Goal: Task Accomplishment & Management: Complete application form

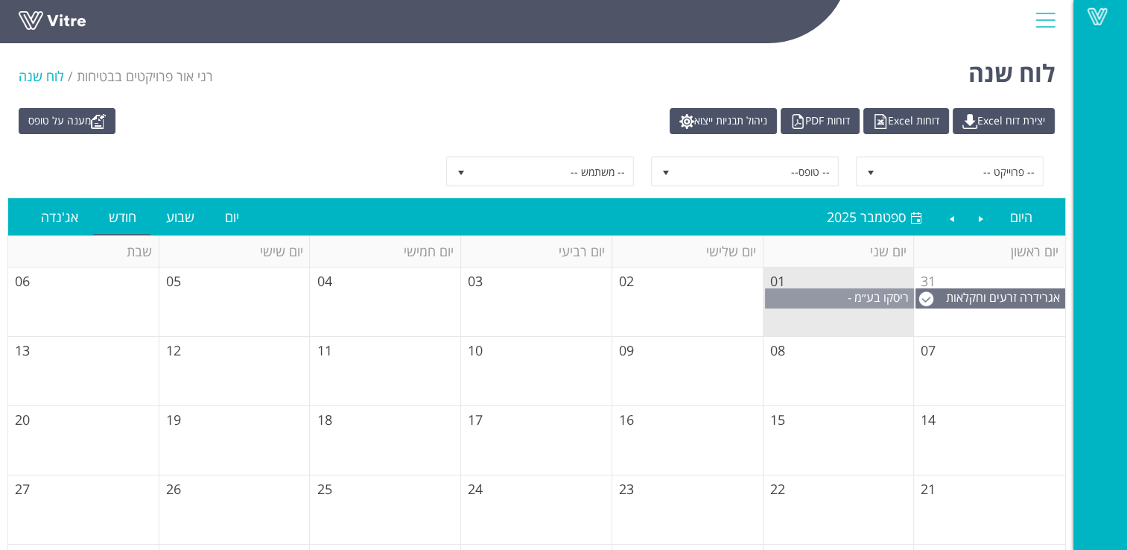
click at [828, 295] on span "ריסקו בע״מ - [GEOGRAPHIC_DATA]" at bounding box center [854, 305] width 118 height 33
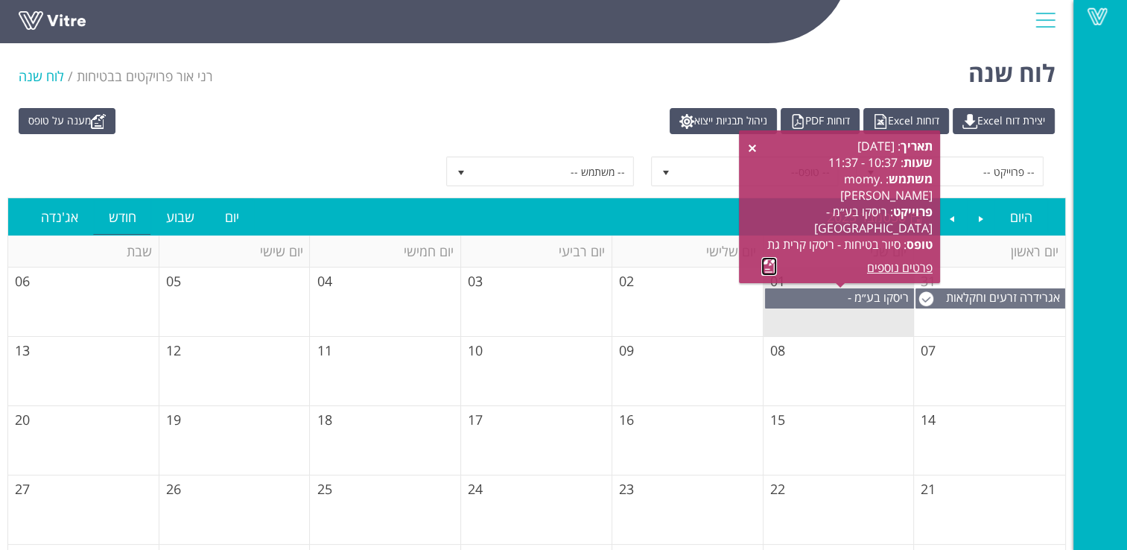
click at [764, 263] on link at bounding box center [769, 266] width 16 height 19
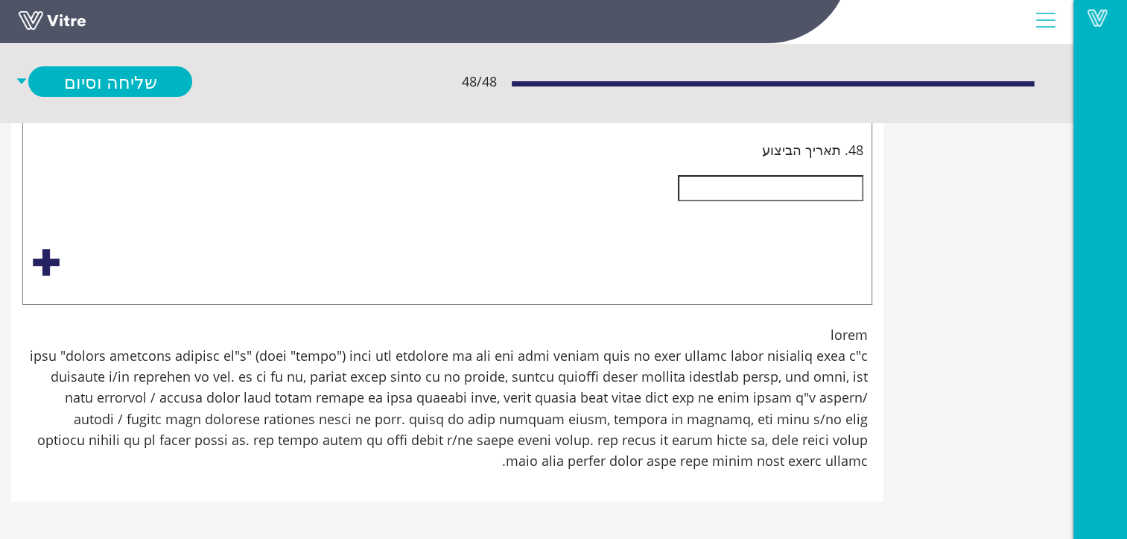
scroll to position [16592, 0]
click at [813, 200] on input "text" at bounding box center [770, 187] width 185 height 25
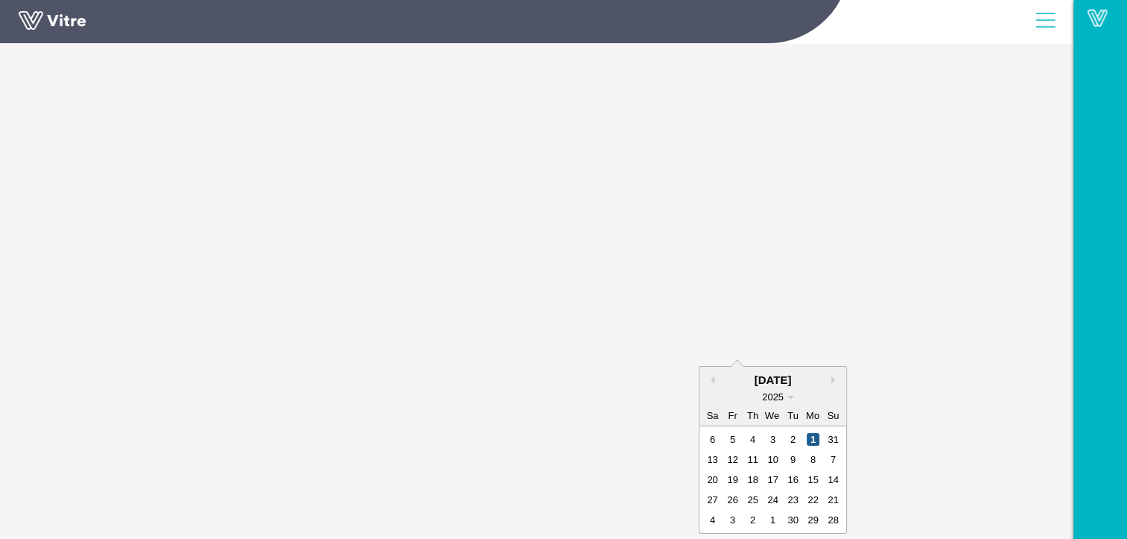
click at [813, 433] on div "1" at bounding box center [813, 439] width 13 height 13
type input "ארגון כבלי חשמל והארכה.הרמת מתקן איחסון לגובה."
type input "[DATE]"
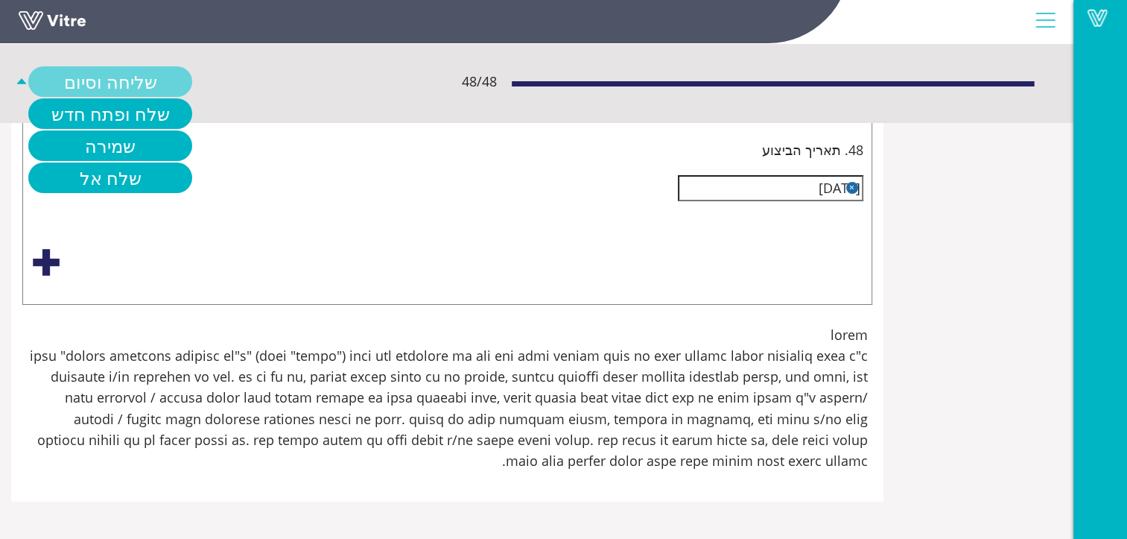
click at [106, 76] on link "שליחה וסיום" at bounding box center [110, 81] width 164 height 31
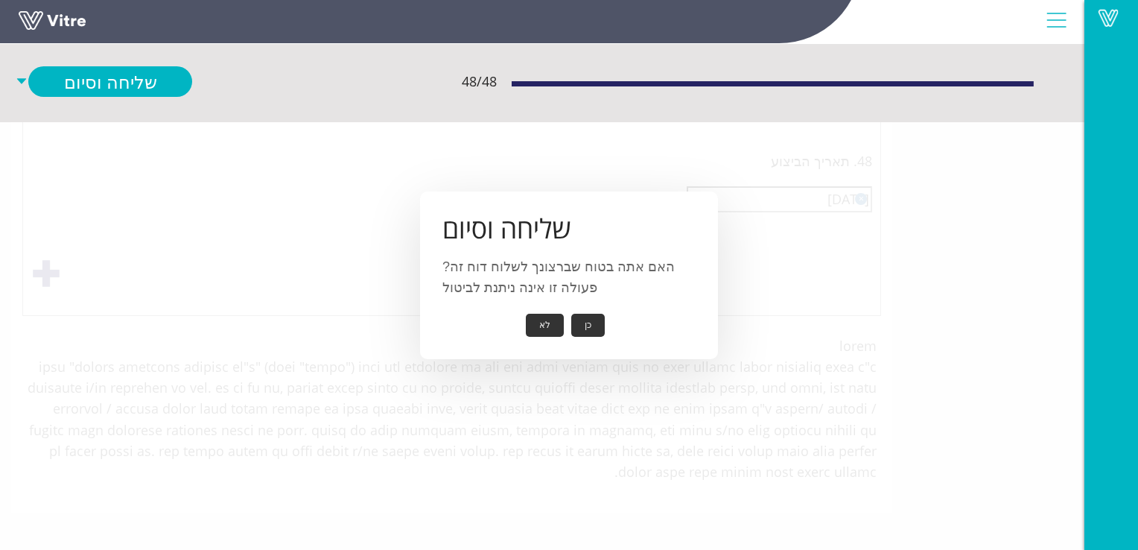
click at [596, 325] on button "כן" at bounding box center [588, 325] width 34 height 23
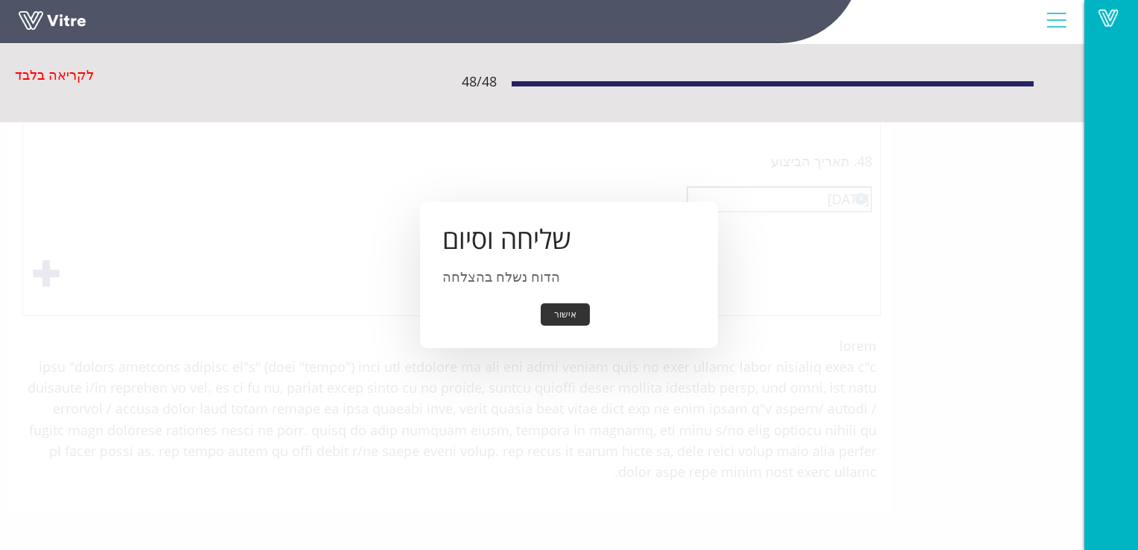
click at [569, 315] on button "אישור" at bounding box center [565, 314] width 49 height 23
